Goal: Information Seeking & Learning: Learn about a topic

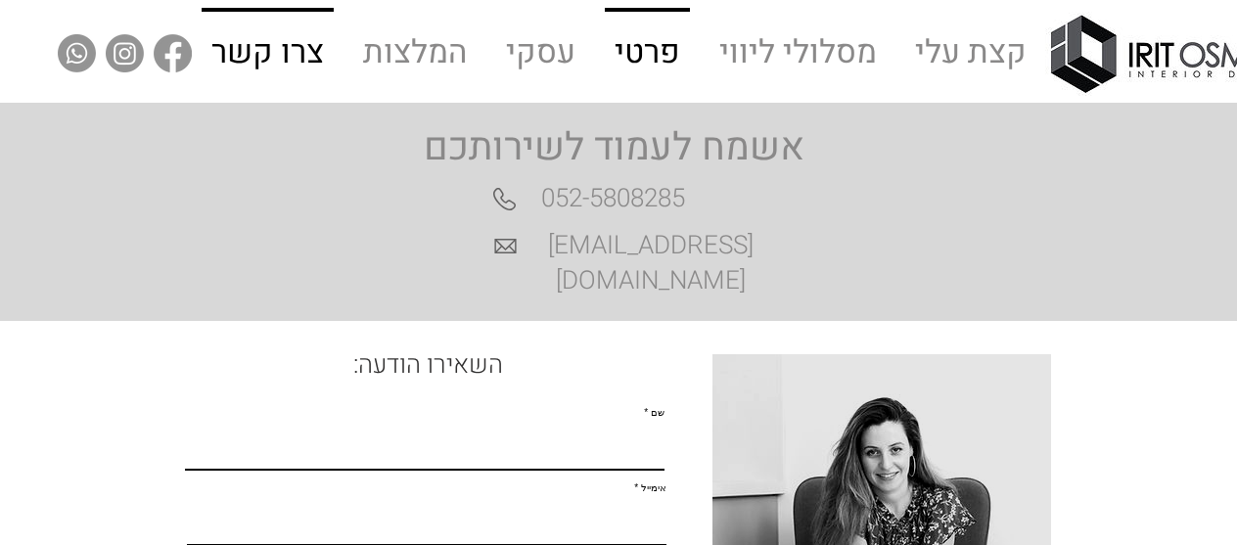
click at [650, 42] on p "פרטי" at bounding box center [647, 54] width 81 height 84
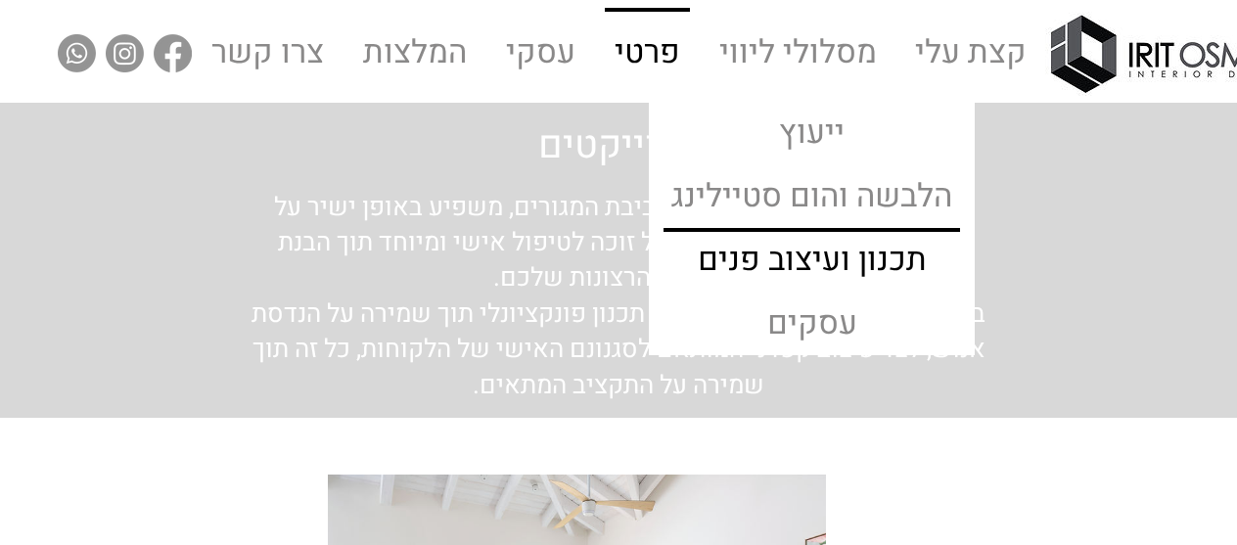
click at [821, 263] on p "תכנון ועיצוב פנים" at bounding box center [812, 262] width 245 height 60
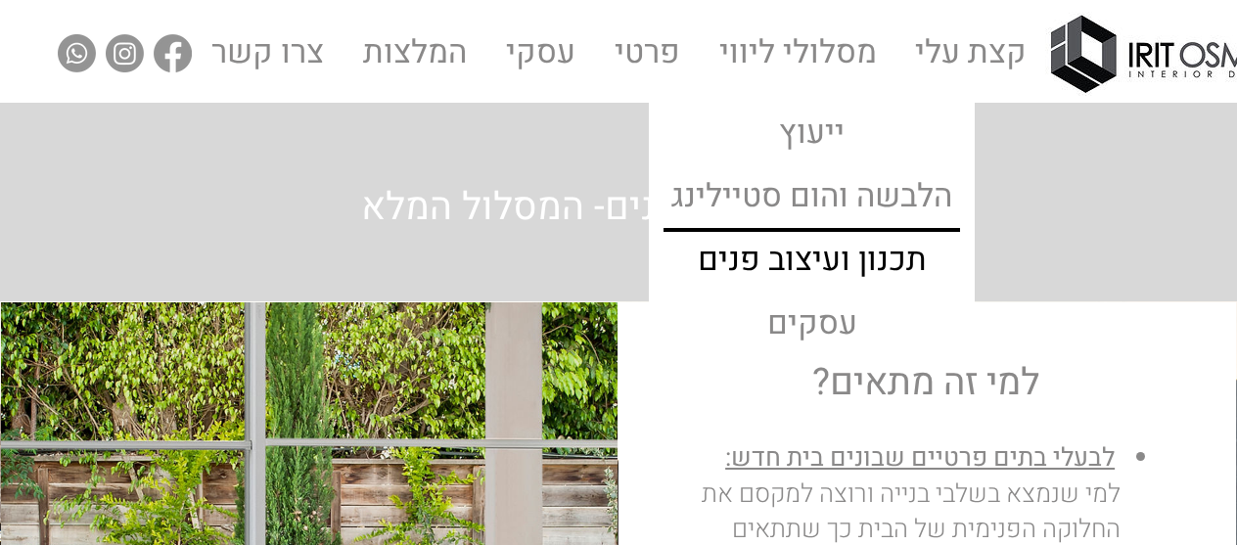
click at [820, 263] on p "תכנון ועיצוב פנים" at bounding box center [812, 262] width 245 height 60
click at [863, 261] on p "תכנון ועיצוב פנים" at bounding box center [812, 262] width 245 height 60
click at [828, 250] on p "תכנון ועיצוב פנים" at bounding box center [812, 262] width 245 height 60
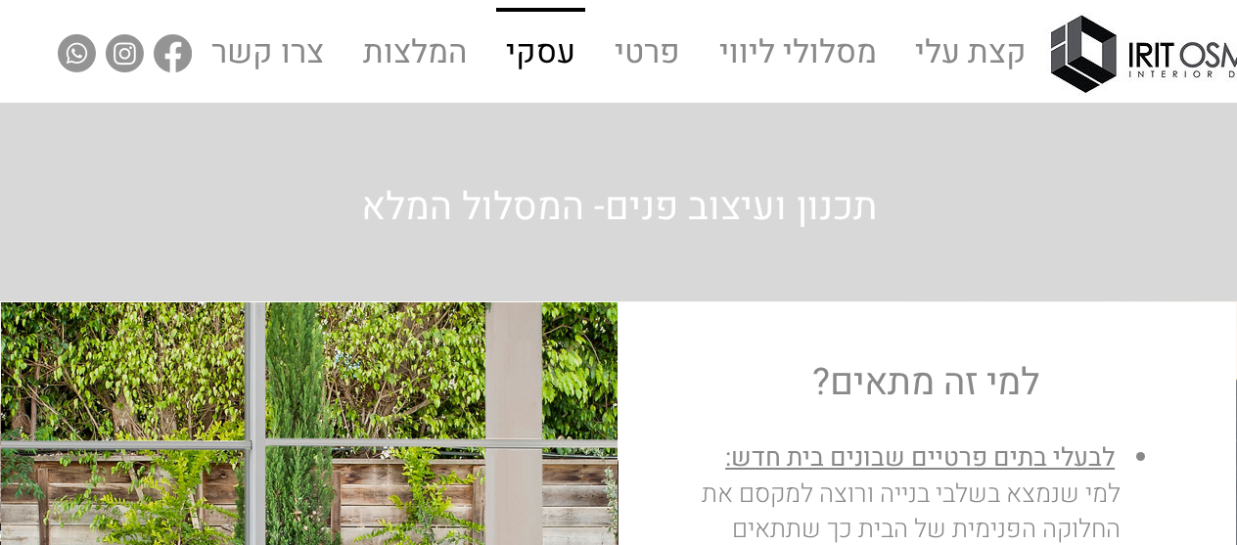
click at [529, 58] on p "עסקי" at bounding box center [540, 54] width 85 height 84
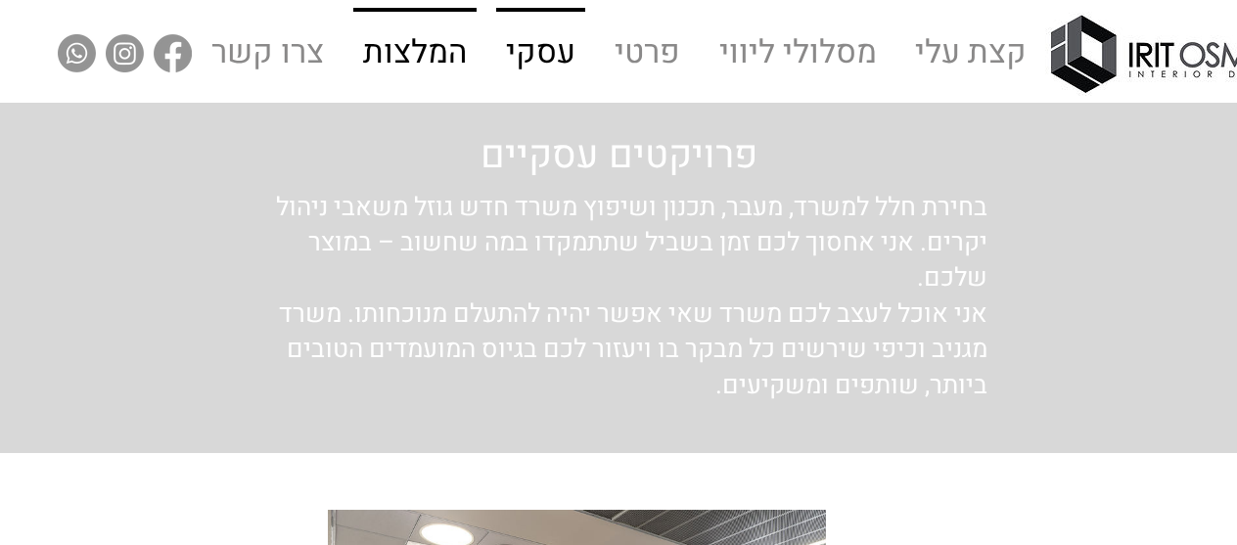
click at [403, 48] on p "המלצות" at bounding box center [414, 54] width 119 height 84
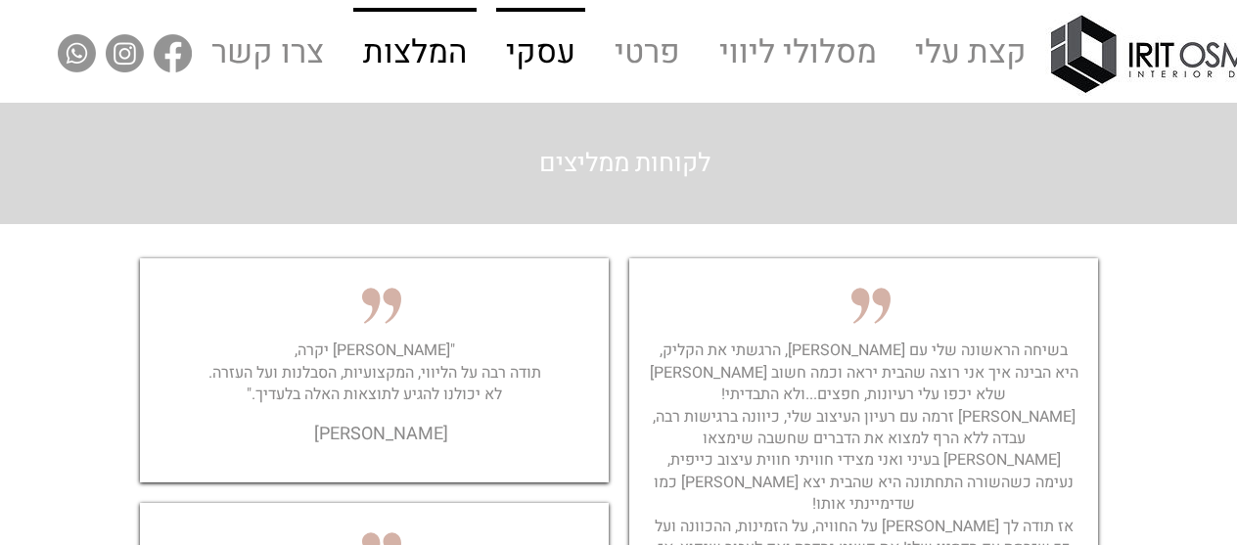
click at [544, 51] on p "עסקי" at bounding box center [540, 54] width 85 height 84
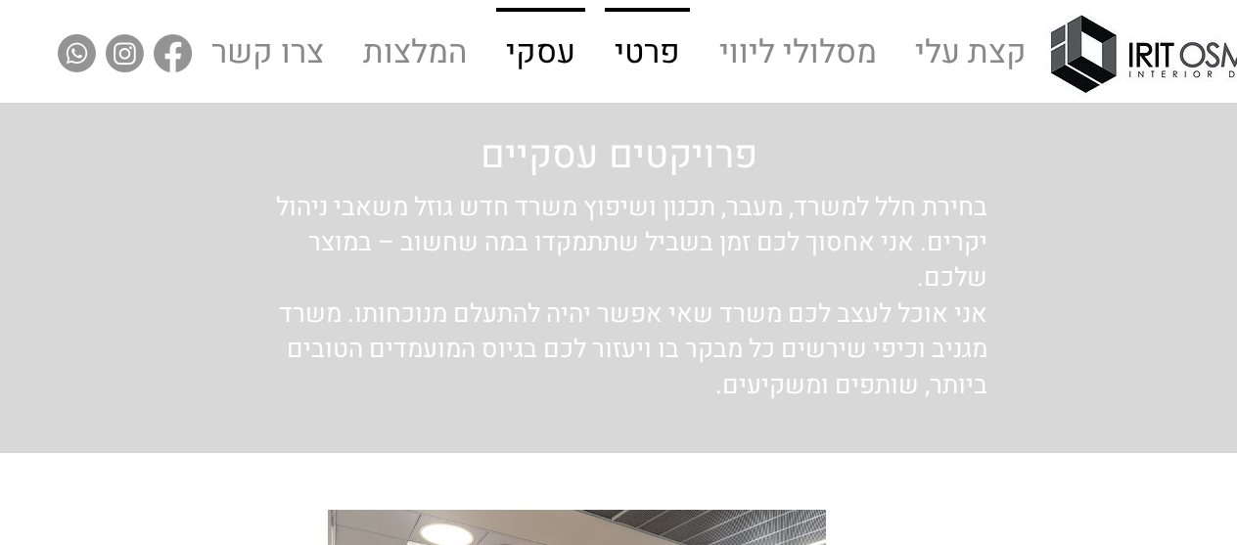
click at [660, 47] on p "פרטי" at bounding box center [647, 54] width 81 height 84
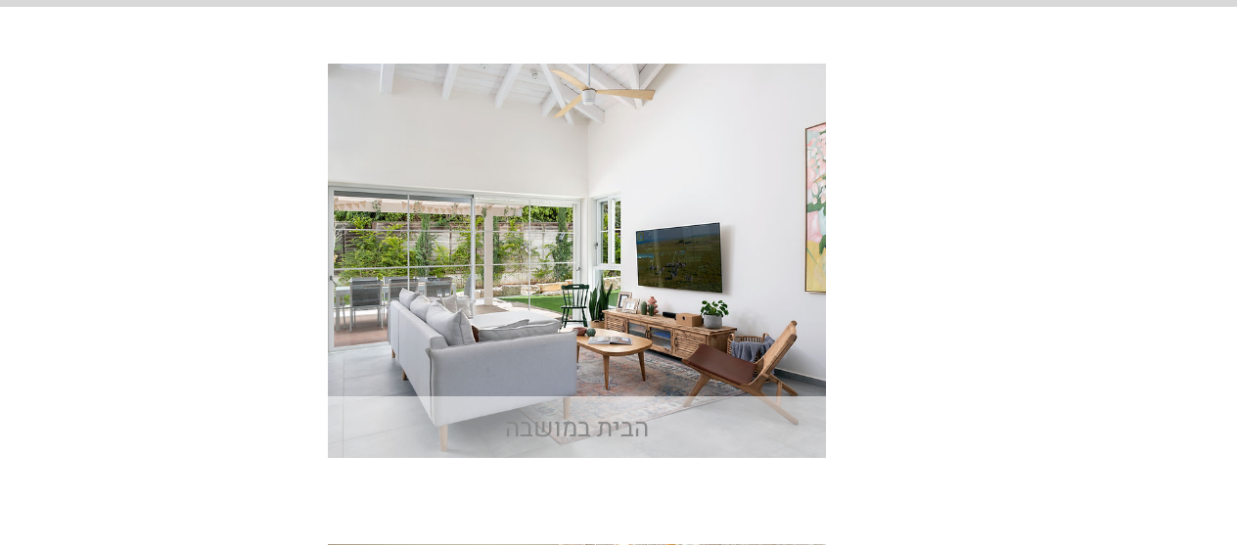
scroll to position [489, 0]
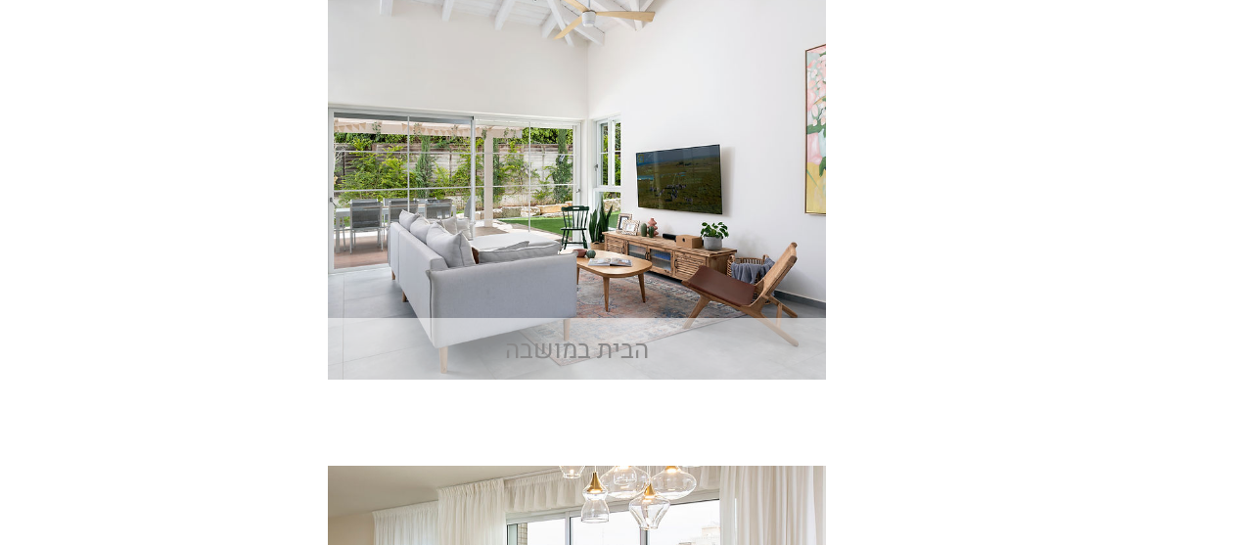
click at [644, 226] on img "main content" at bounding box center [577, 182] width 498 height 394
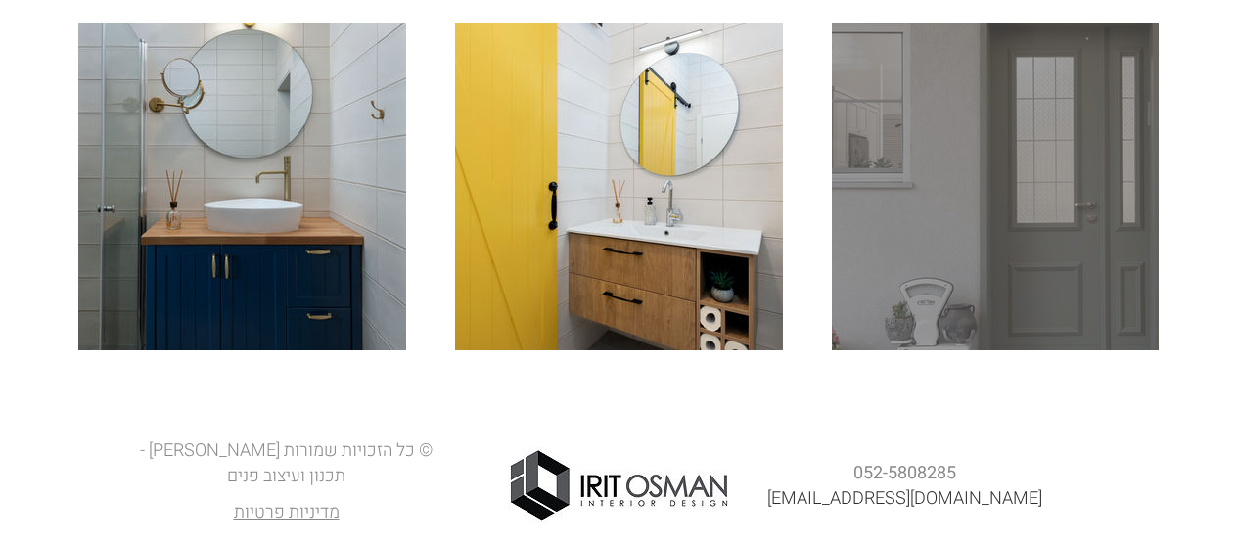
scroll to position [3222, 0]
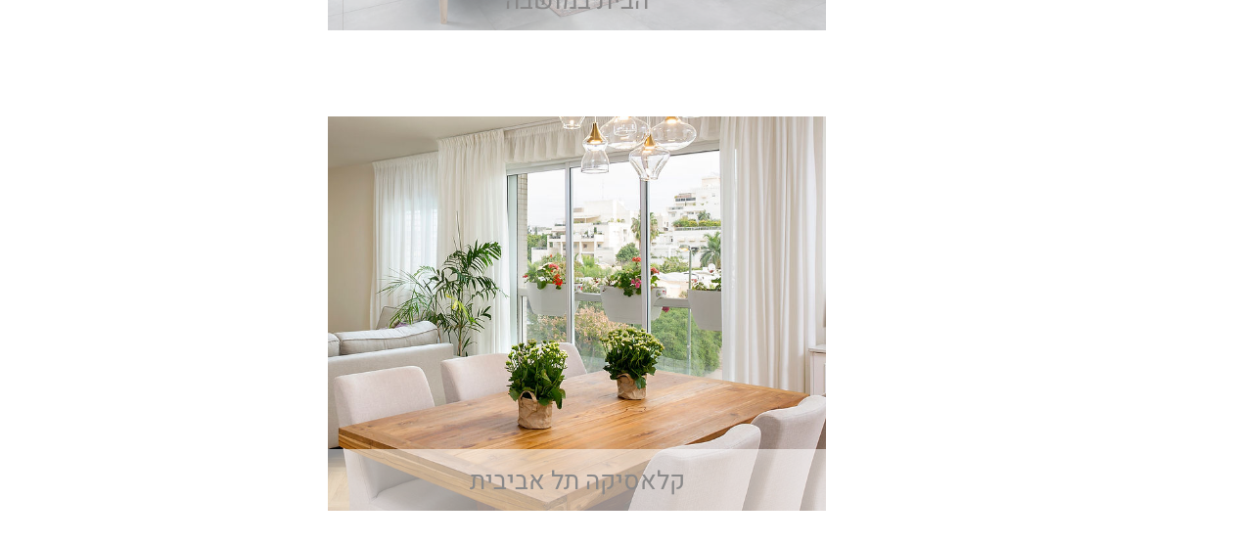
scroll to position [881, 0]
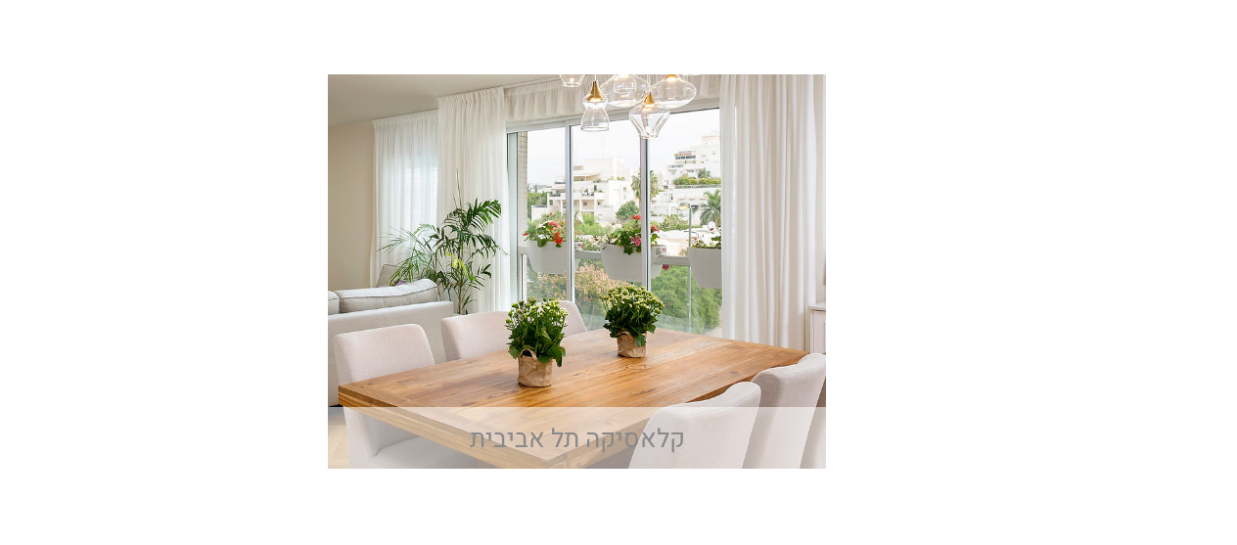
click at [610, 442] on span "קלאסיקה תל אביבית" at bounding box center [577, 439] width 215 height 37
click at [656, 164] on img "main content" at bounding box center [577, 271] width 498 height 394
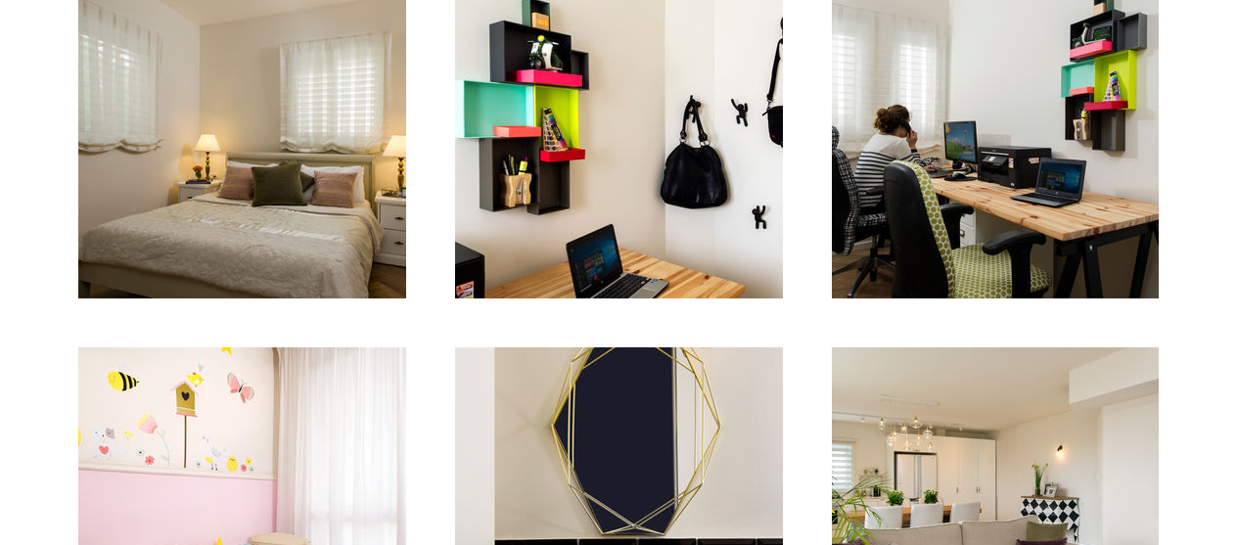
scroll to position [1988, 0]
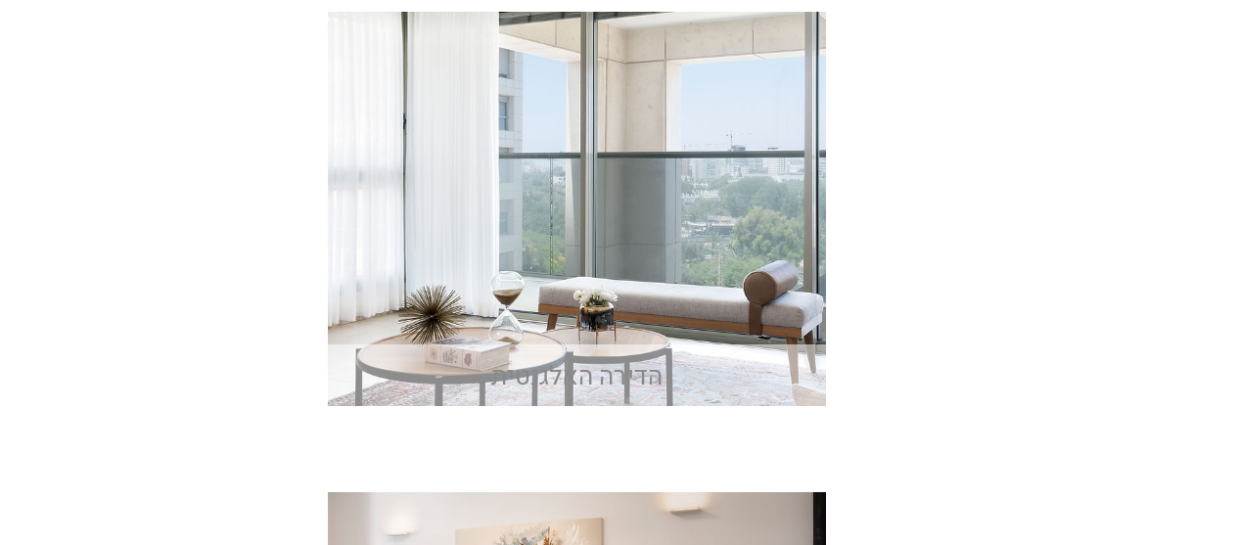
scroll to position [1468, 0]
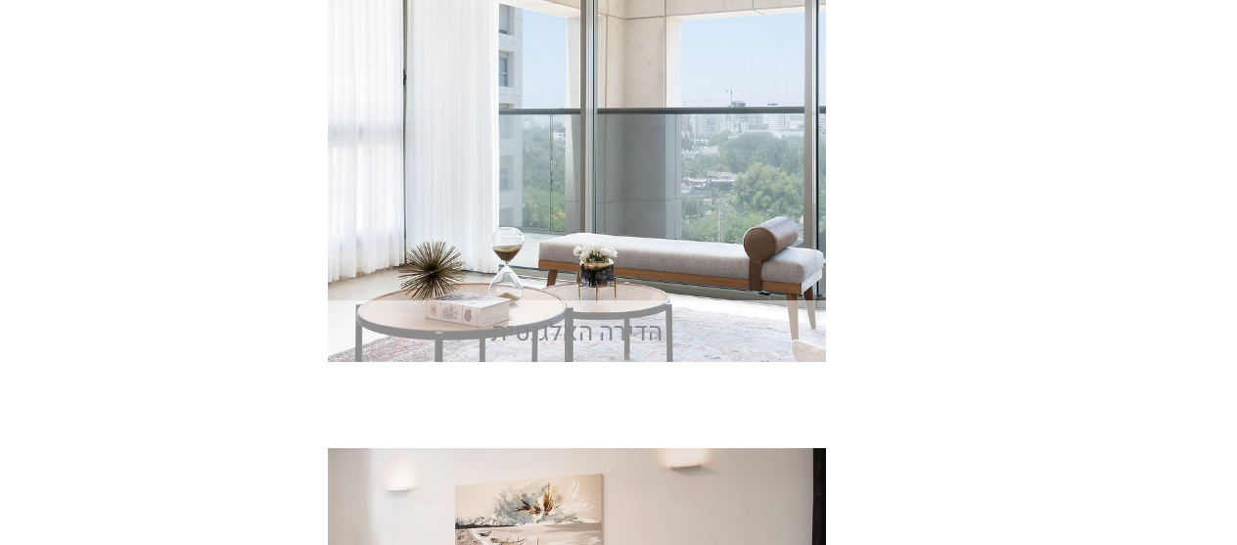
click at [614, 144] on img "main content" at bounding box center [577, 165] width 498 height 394
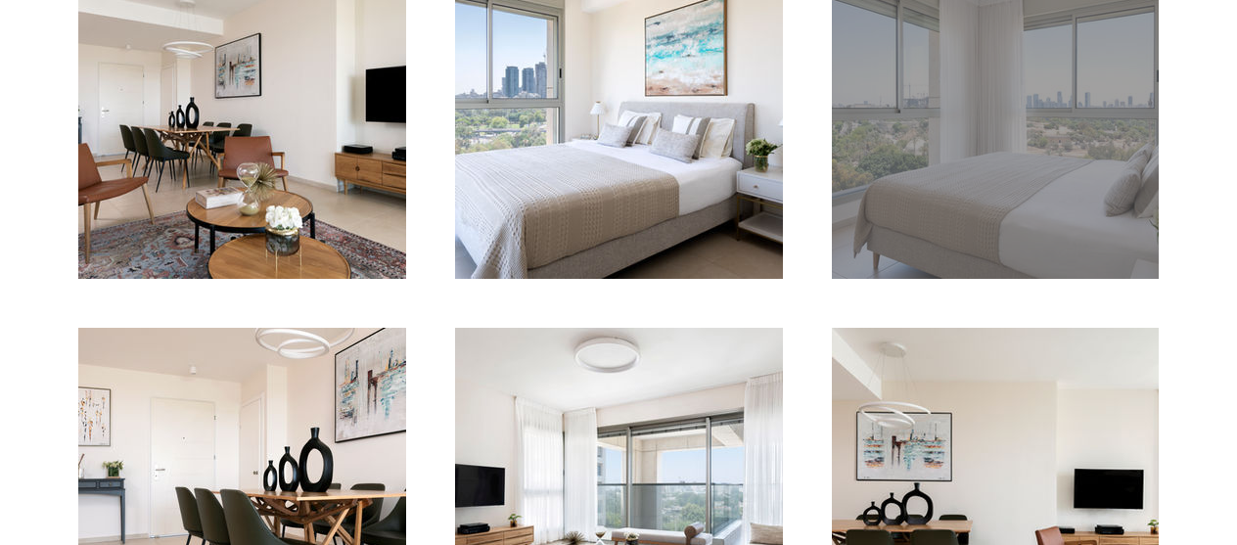
scroll to position [1577, 0]
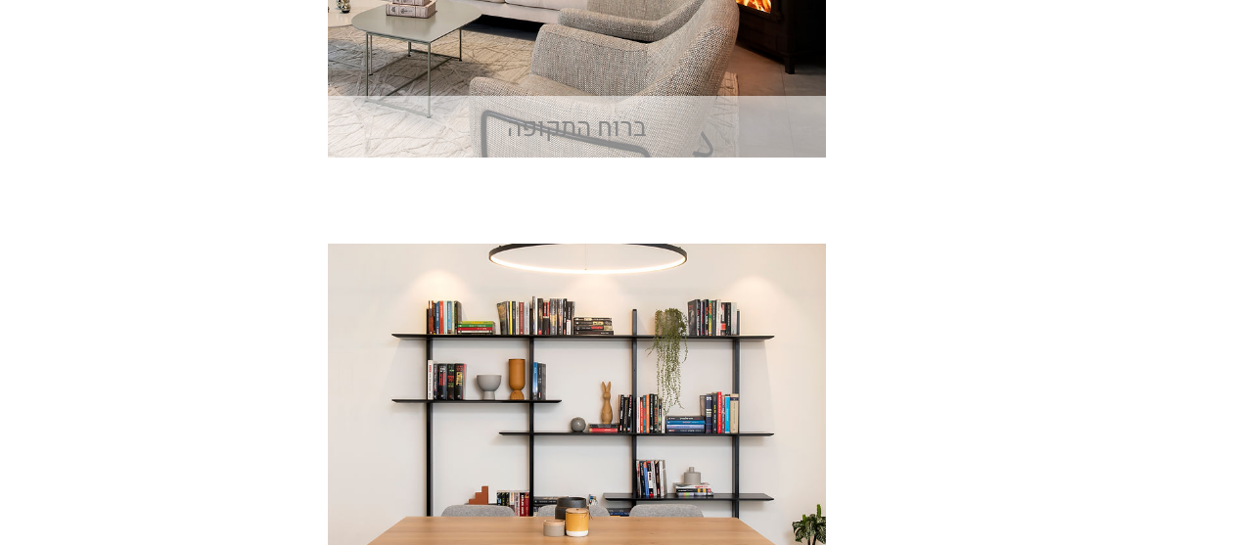
scroll to position [2348, 0]
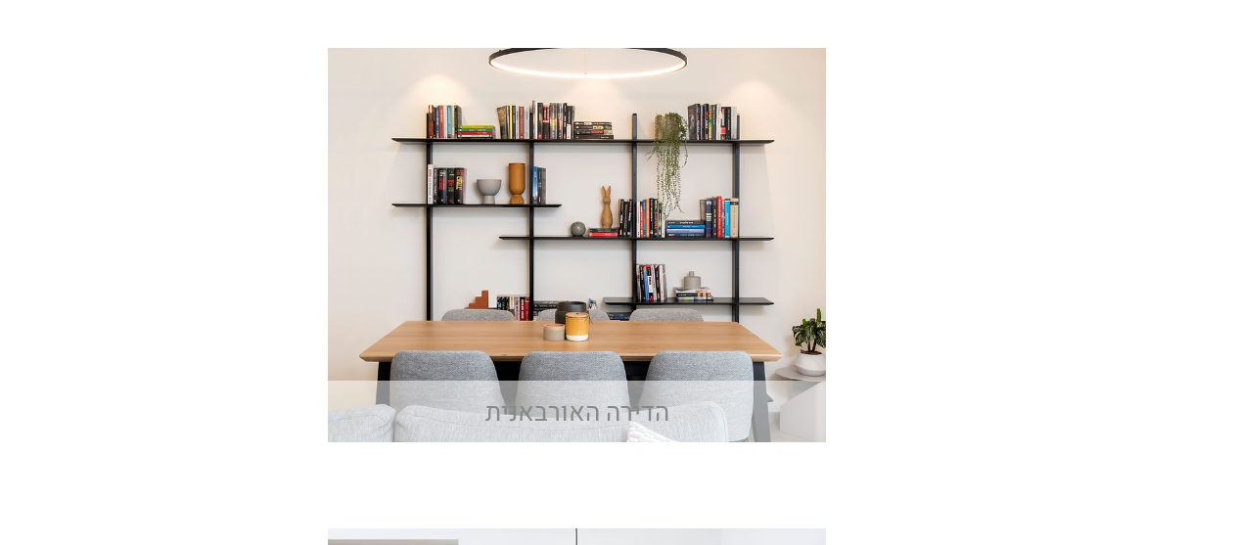
click at [665, 261] on img "main content" at bounding box center [577, 245] width 498 height 394
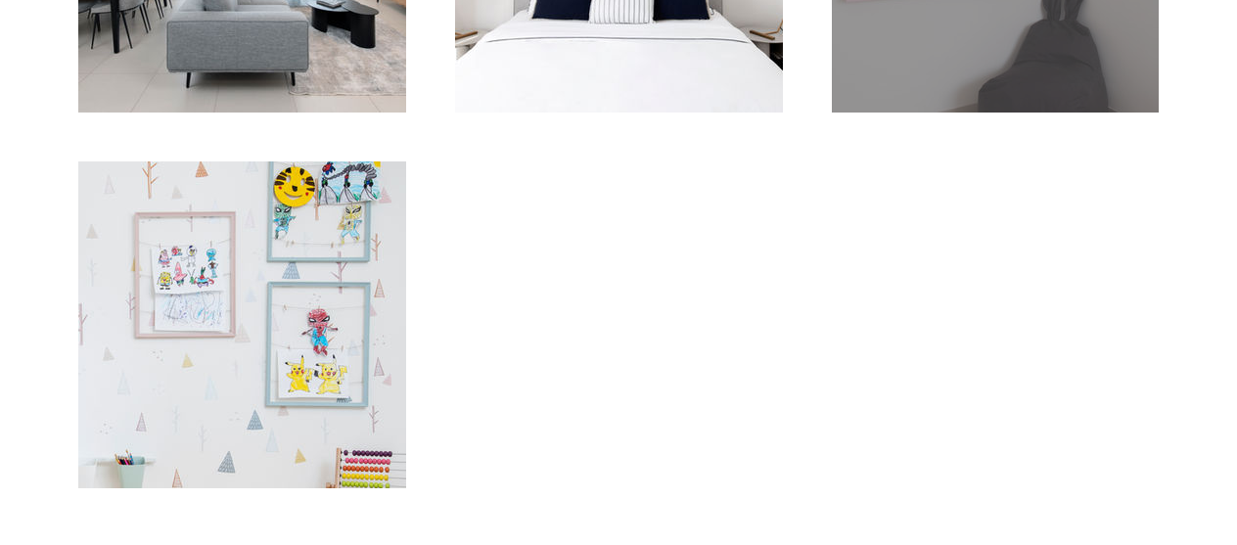
scroll to position [2323, 0]
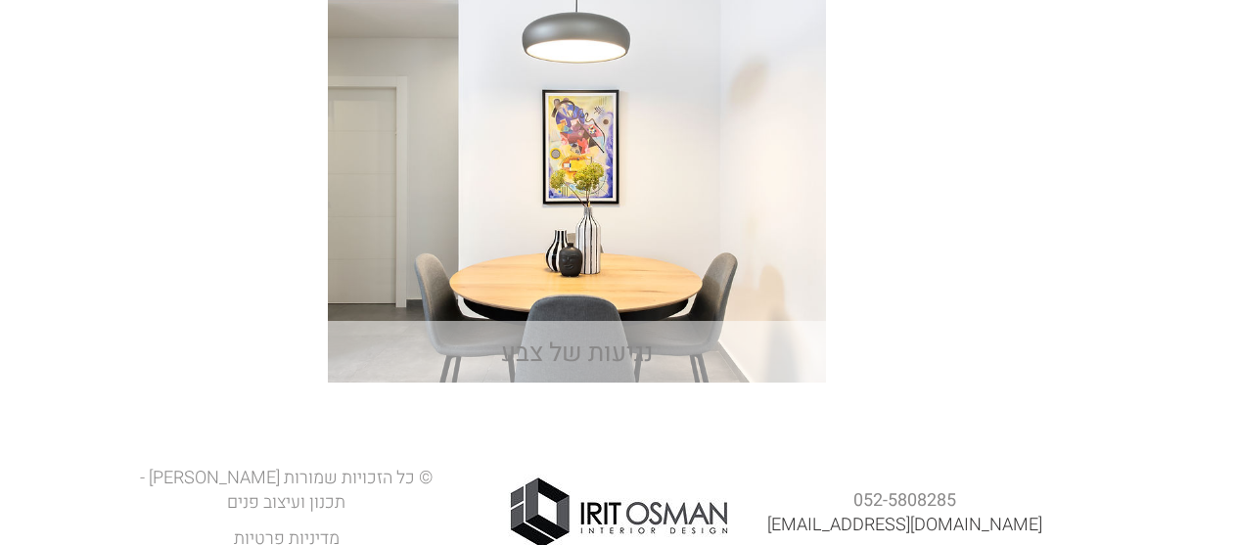
scroll to position [2917, 0]
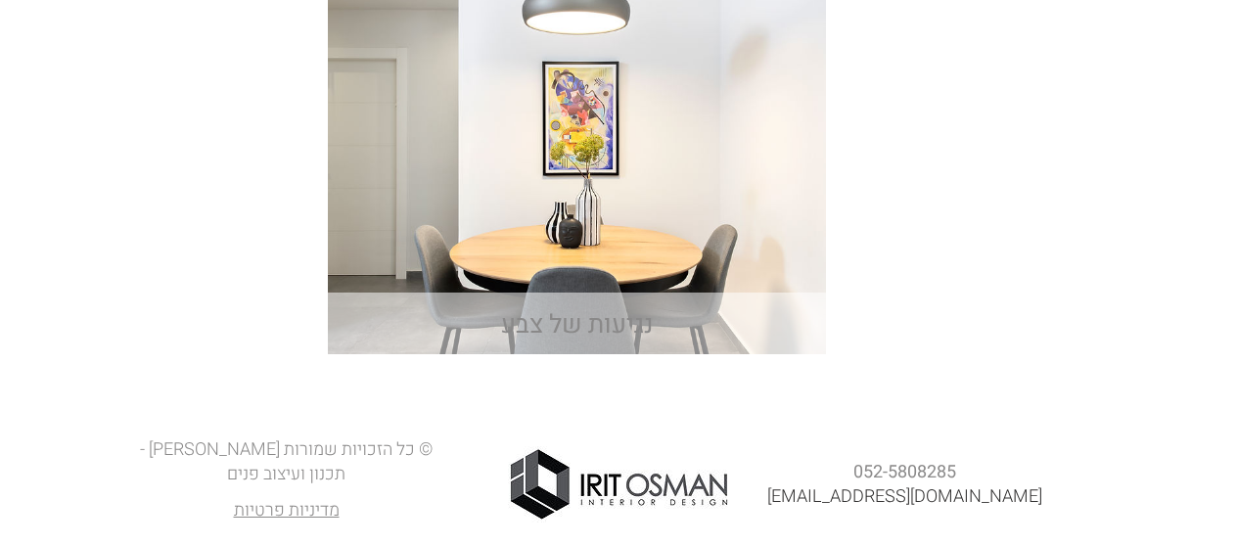
click at [589, 184] on img "main content" at bounding box center [577, 157] width 498 height 394
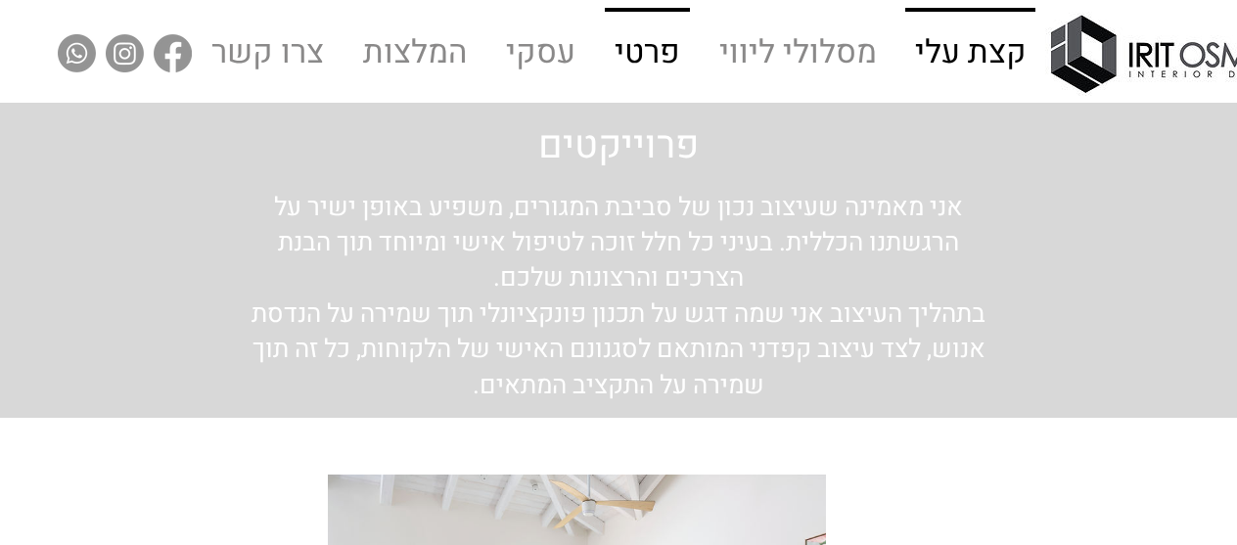
click at [986, 53] on p "קצת עלי" at bounding box center [970, 54] width 127 height 84
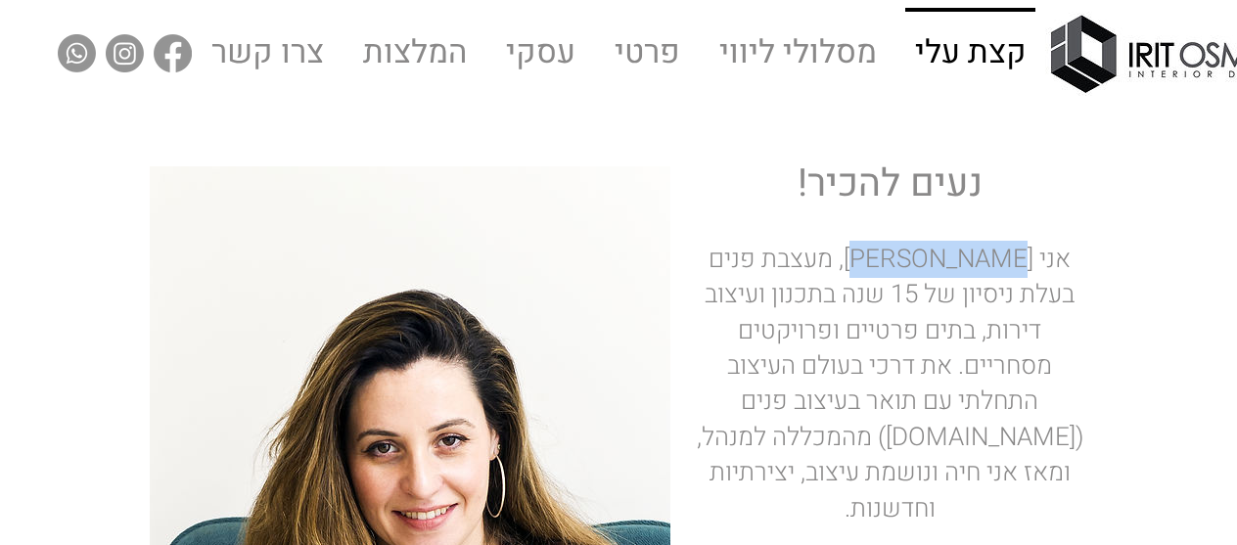
drag, startPoint x: 908, startPoint y: 261, endPoint x: 1033, endPoint y: 262, distance: 125.2
click at [976, 56] on p "קצת עלי" at bounding box center [970, 54] width 127 height 84
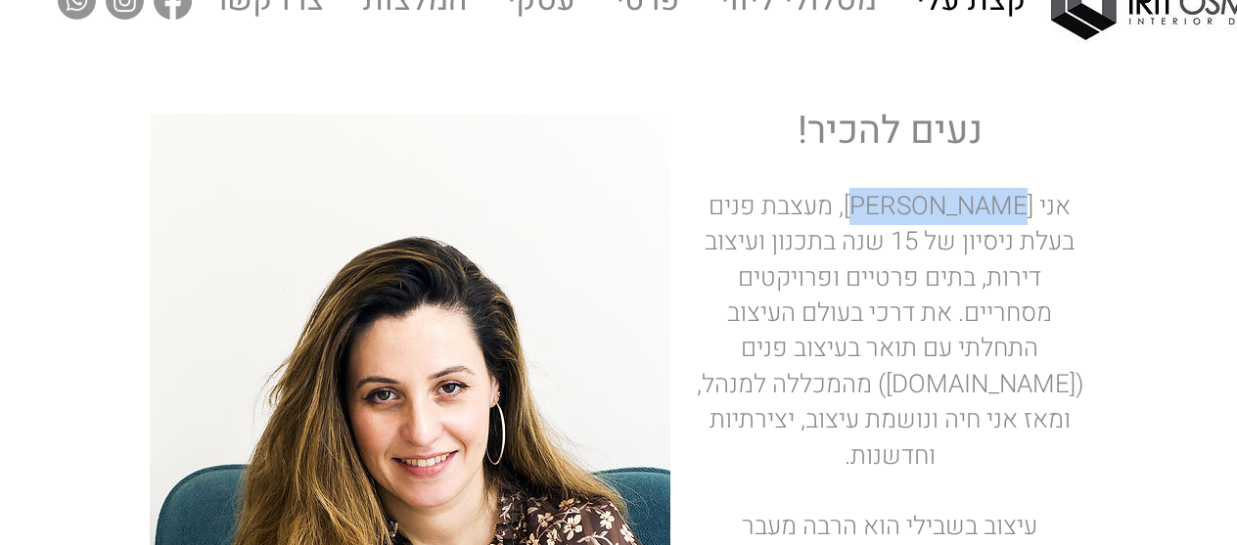
scroll to position [98, 0]
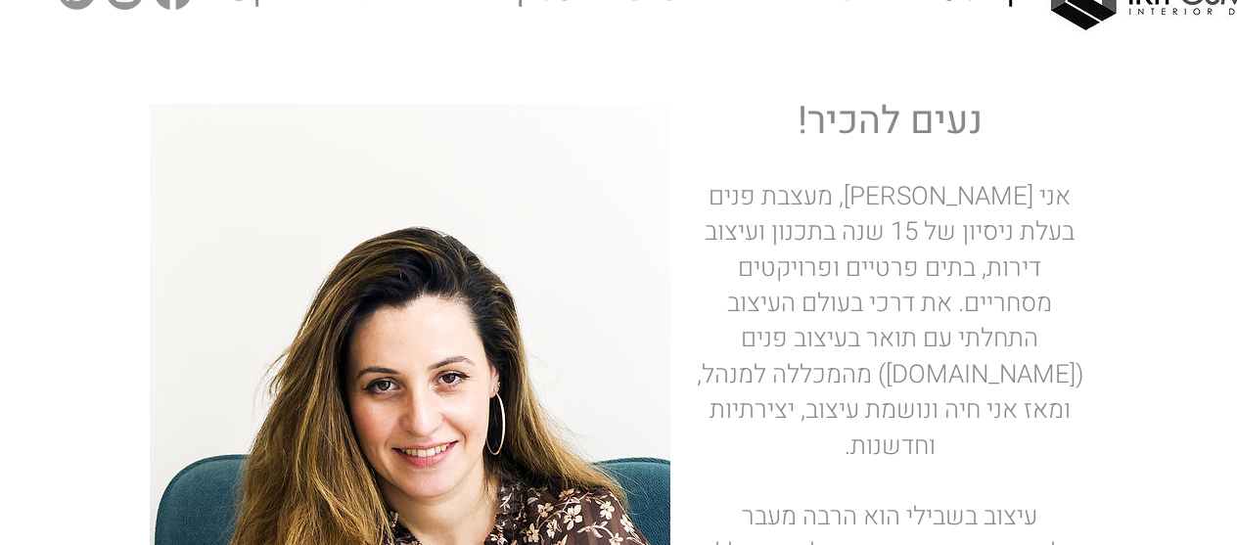
scroll to position [0, 0]
